Goal: Navigation & Orientation: Find specific page/section

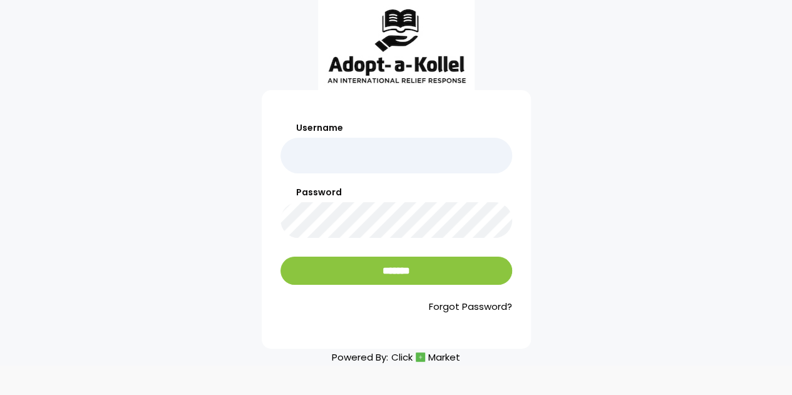
type input "**********"
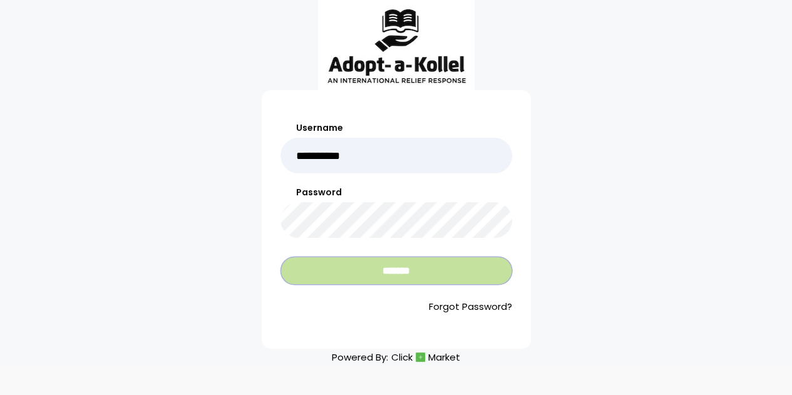
click at [407, 275] on input "*******" at bounding box center [396, 271] width 232 height 28
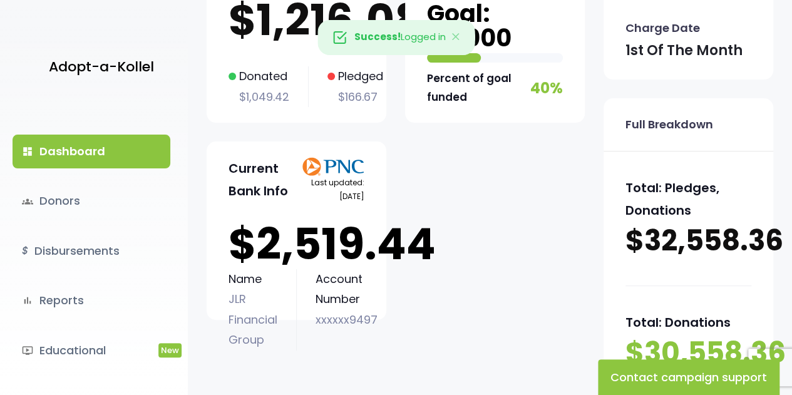
scroll to position [143, 0]
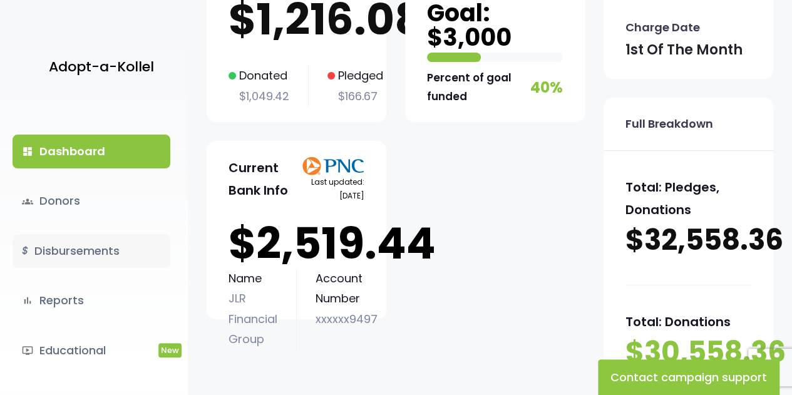
click at [80, 257] on link "$ Disbursements" at bounding box center [92, 251] width 158 height 34
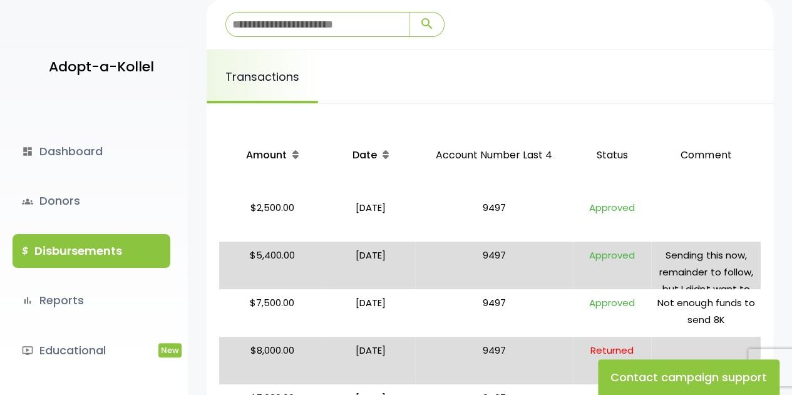
scroll to position [185, 0]
click at [60, 146] on link "dashboard Dashboard" at bounding box center [92, 152] width 158 height 34
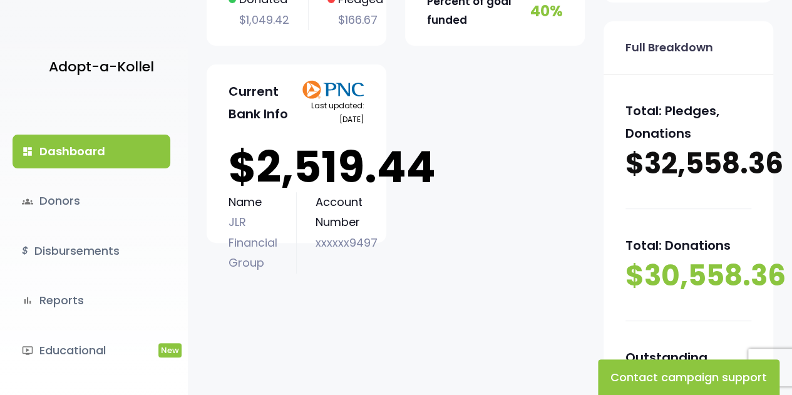
scroll to position [220, 0]
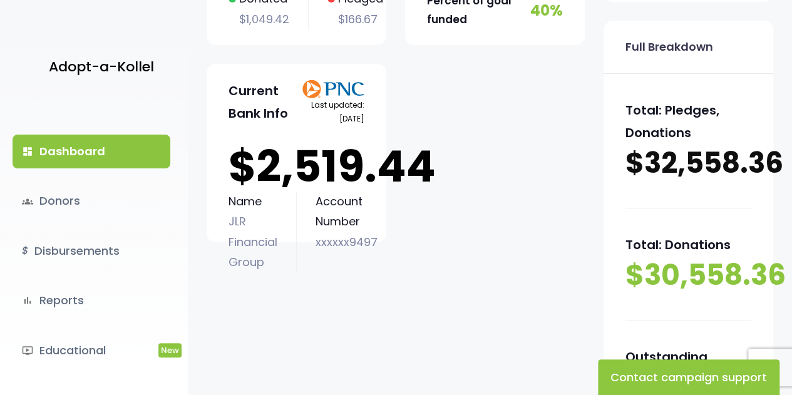
click at [329, 168] on p "$2,519.44" at bounding box center [296, 166] width 136 height 50
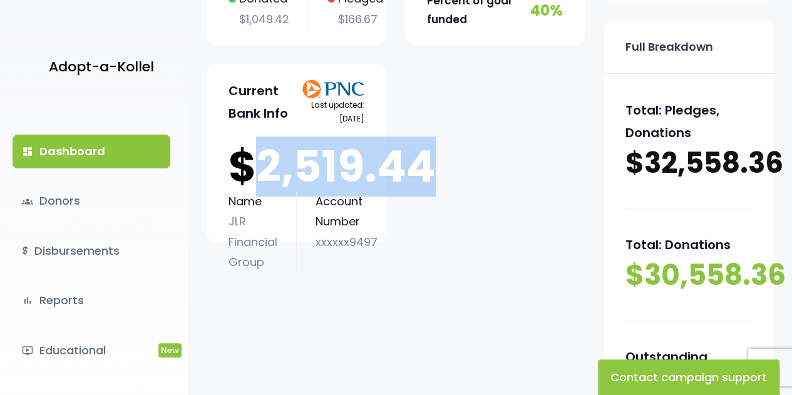
click at [329, 168] on p "$2,519.44" at bounding box center [296, 166] width 136 height 50
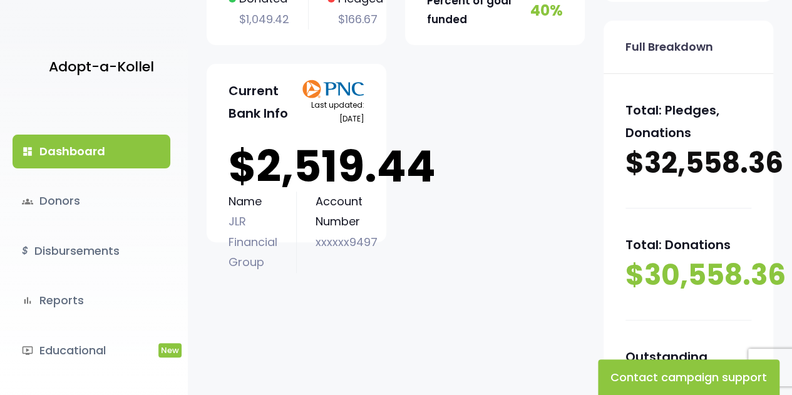
click at [338, 108] on p "Last updated: [DATE]" at bounding box center [333, 111] width 63 height 27
click at [345, 79] on img at bounding box center [333, 88] width 63 height 19
